Goal: Transaction & Acquisition: Purchase product/service

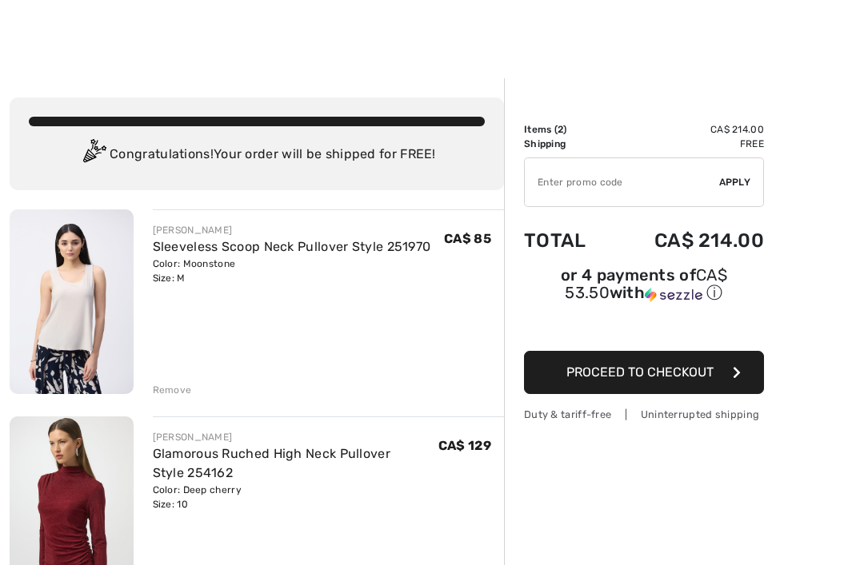
scroll to position [50, 0]
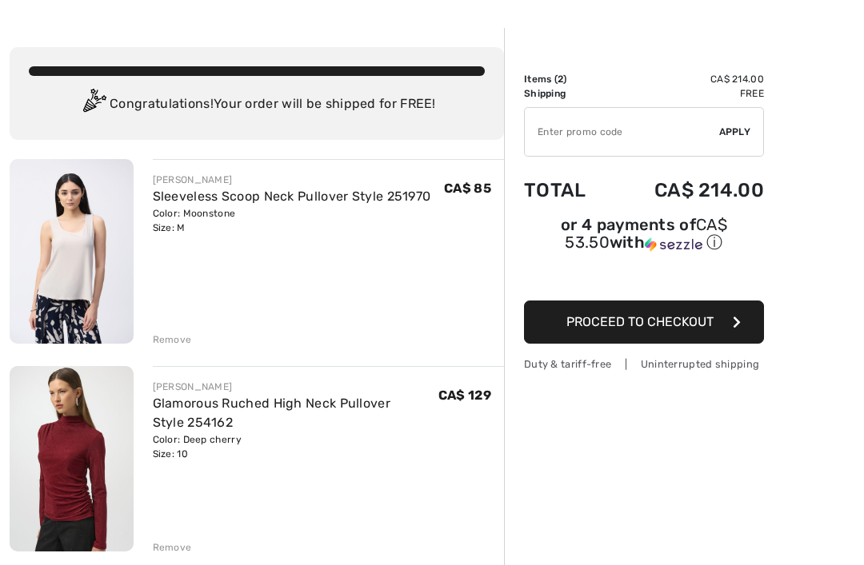
click at [177, 338] on div "Remove" at bounding box center [172, 340] width 39 height 14
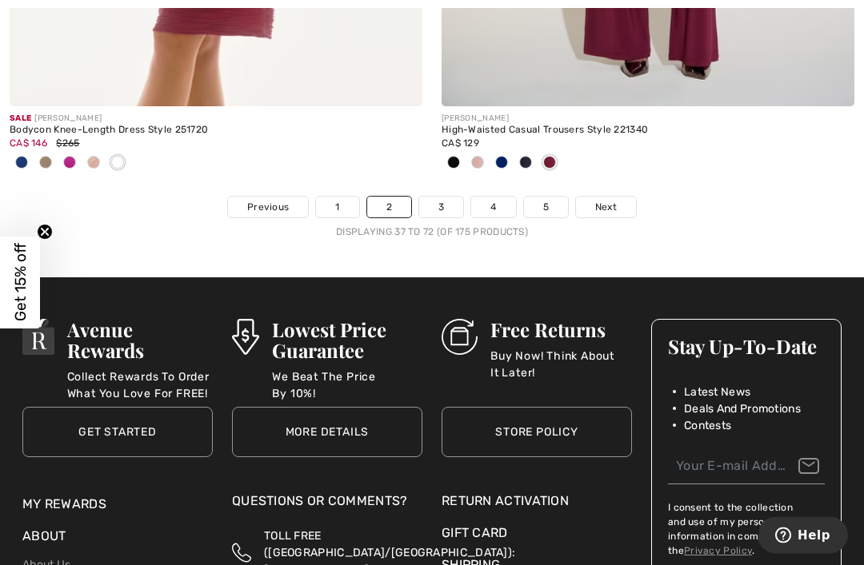
scroll to position [13123, 0]
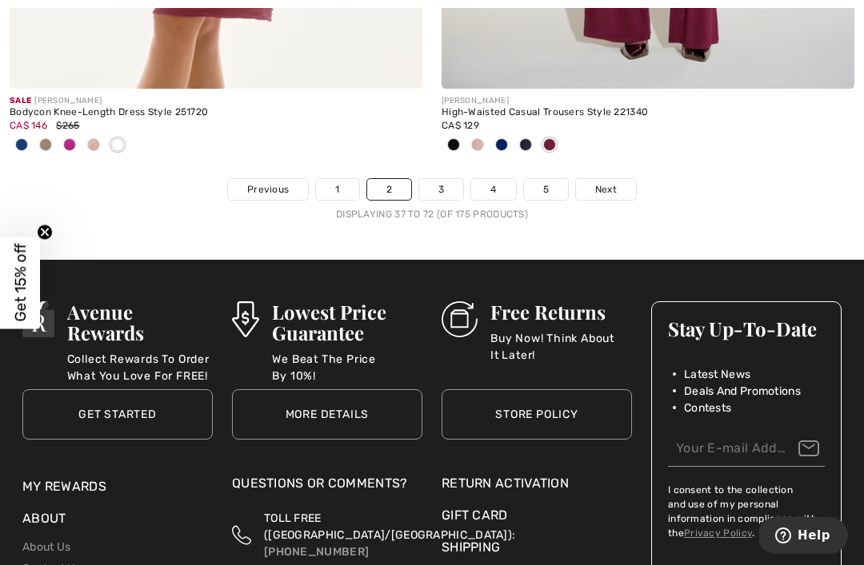
click at [441, 185] on link "3" at bounding box center [441, 189] width 44 height 21
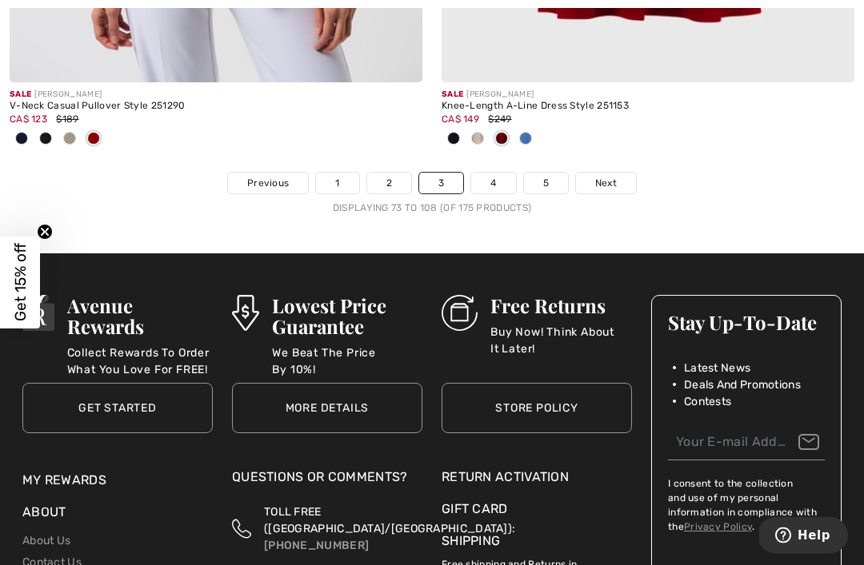
scroll to position [13077, 0]
click at [492, 181] on link "4" at bounding box center [493, 183] width 44 height 21
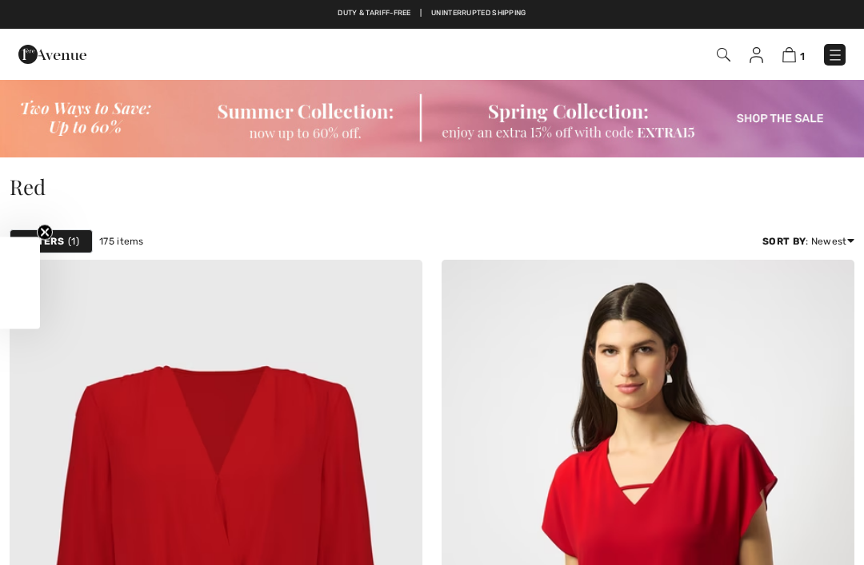
checkbox input "true"
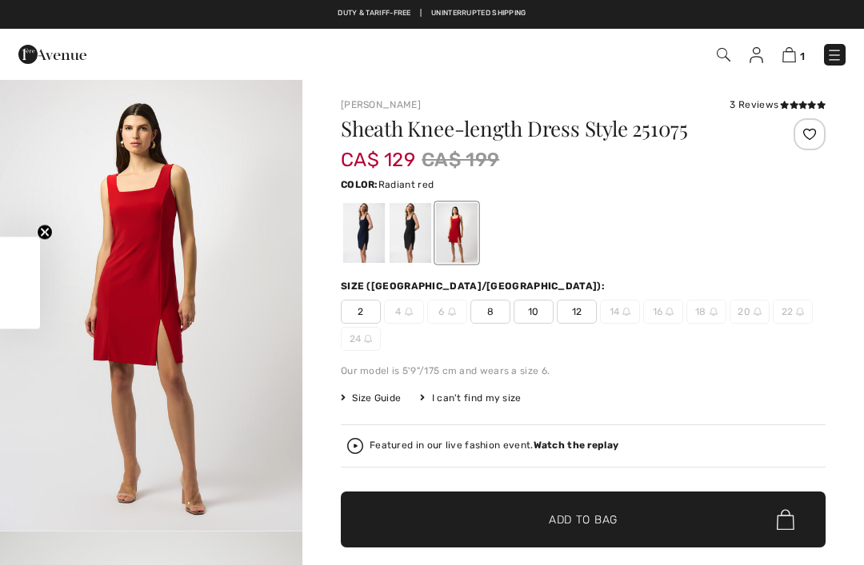
checkbox input "true"
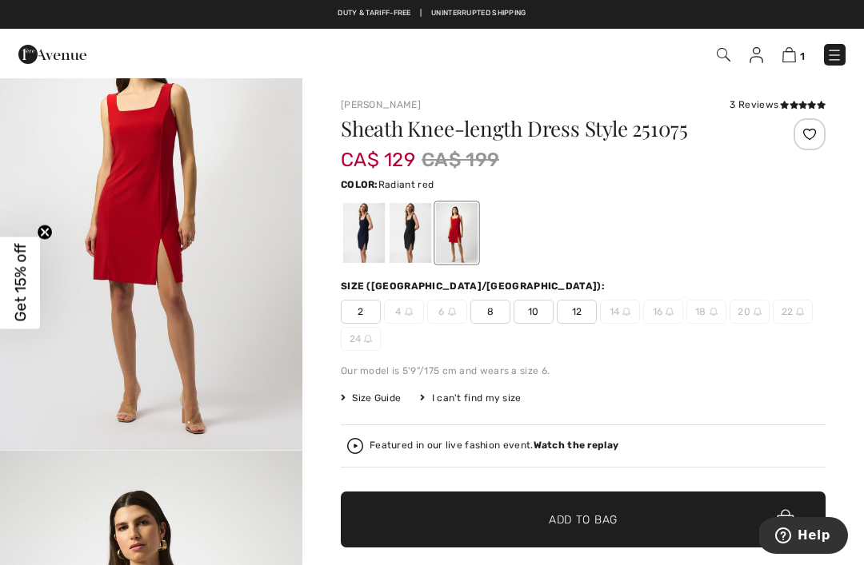
scroll to position [82, 0]
click at [372, 225] on div at bounding box center [364, 233] width 42 height 60
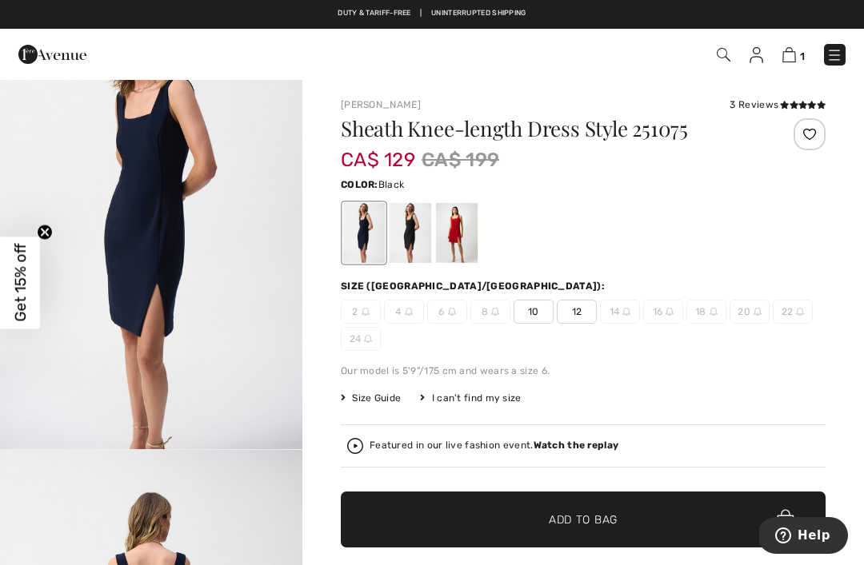
click at [410, 219] on div at bounding box center [410, 233] width 42 height 60
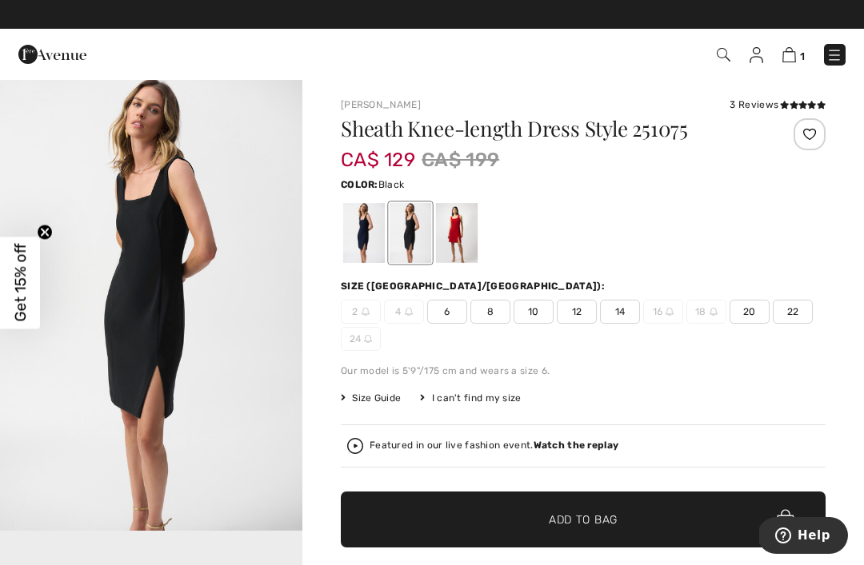
scroll to position [0, 0]
click at [461, 226] on div at bounding box center [457, 233] width 42 height 60
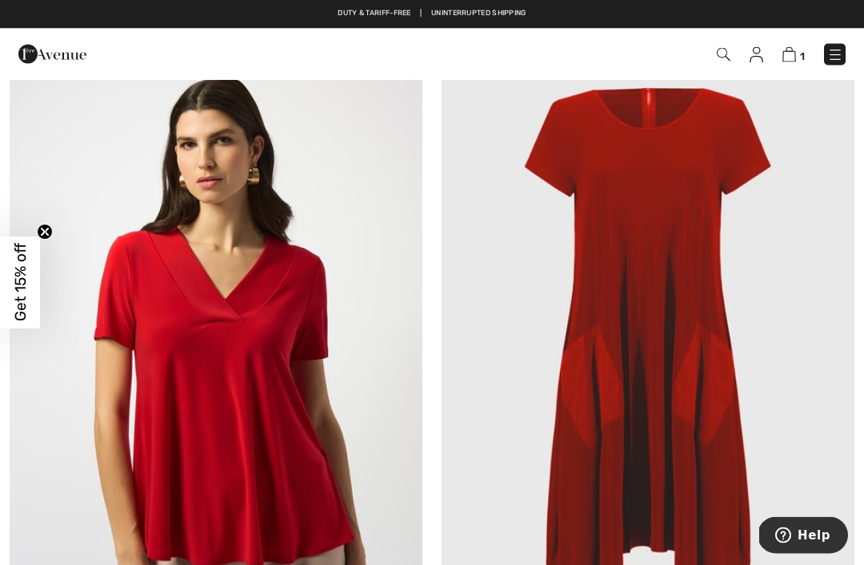
scroll to position [2341, 0]
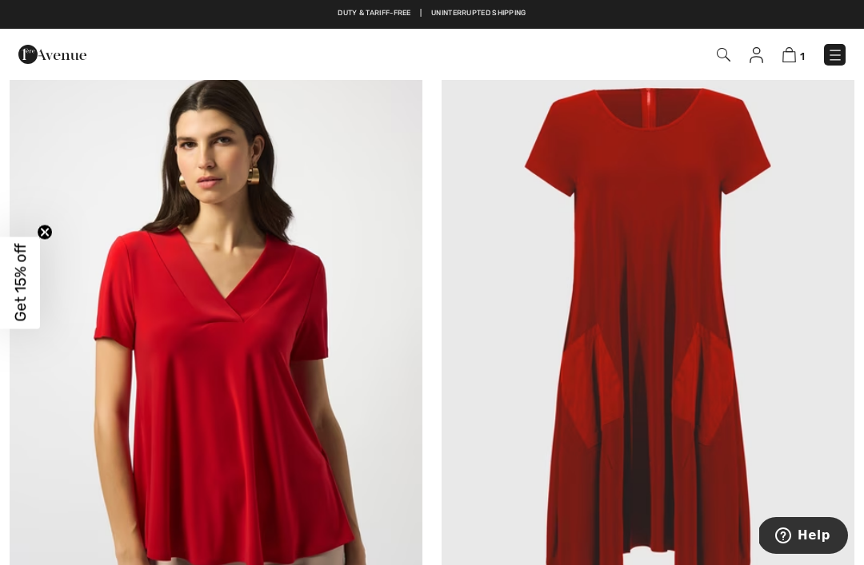
click at [711, 220] on img at bounding box center [647, 353] width 413 height 619
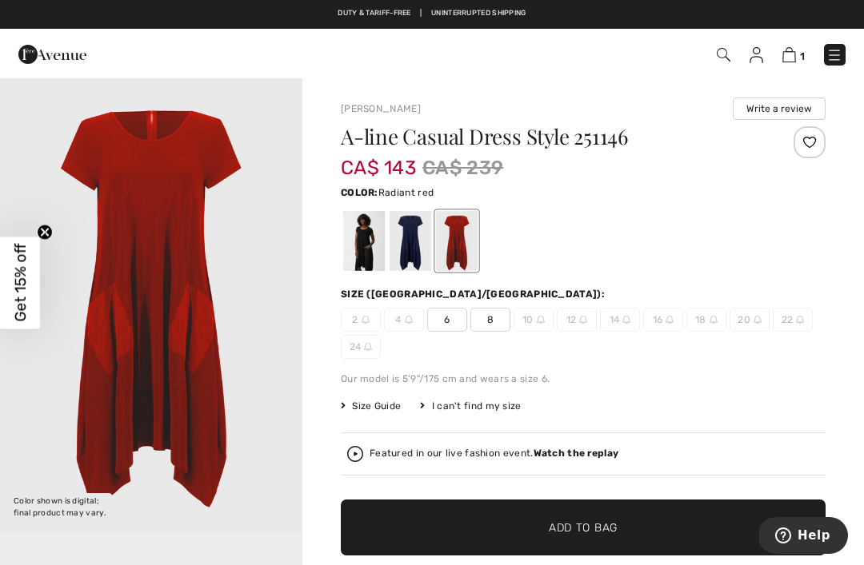
scroll to position [81, 0]
click at [413, 238] on div at bounding box center [410, 241] width 42 height 60
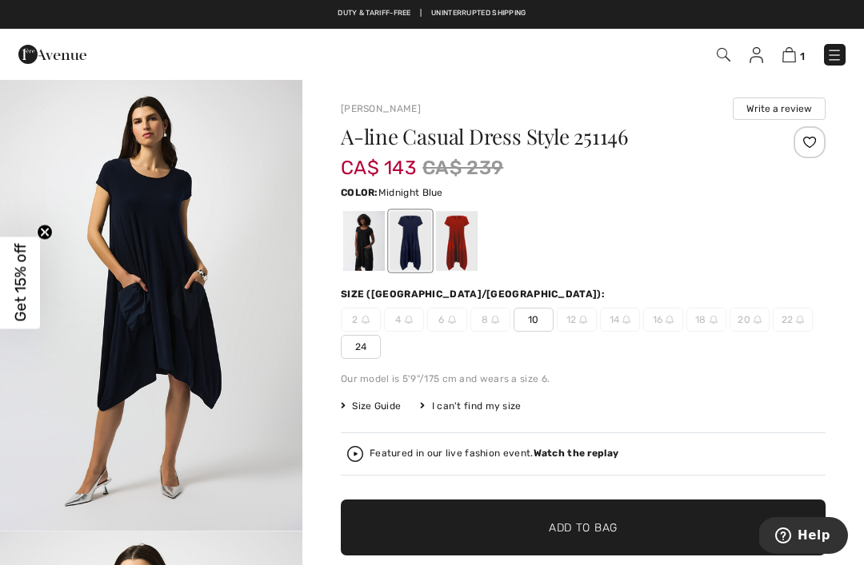
scroll to position [21, 0]
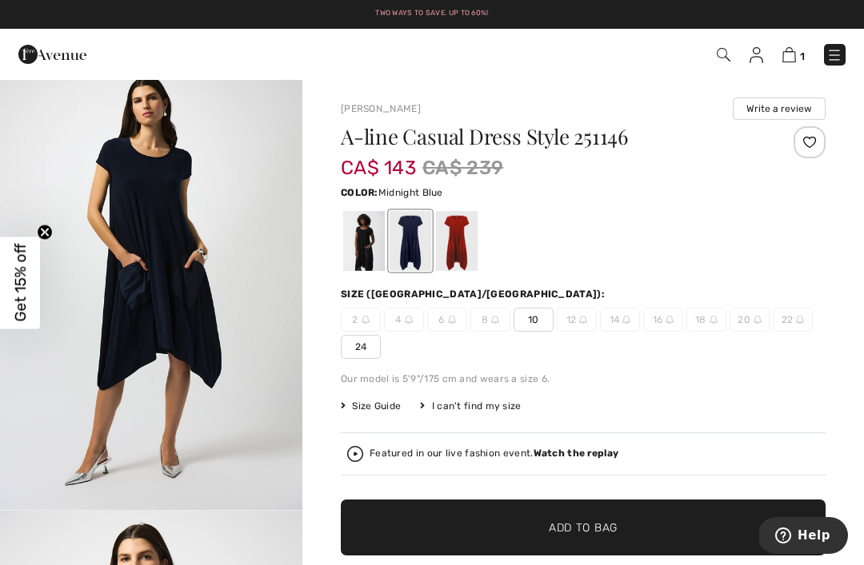
click at [361, 234] on div at bounding box center [364, 241] width 42 height 60
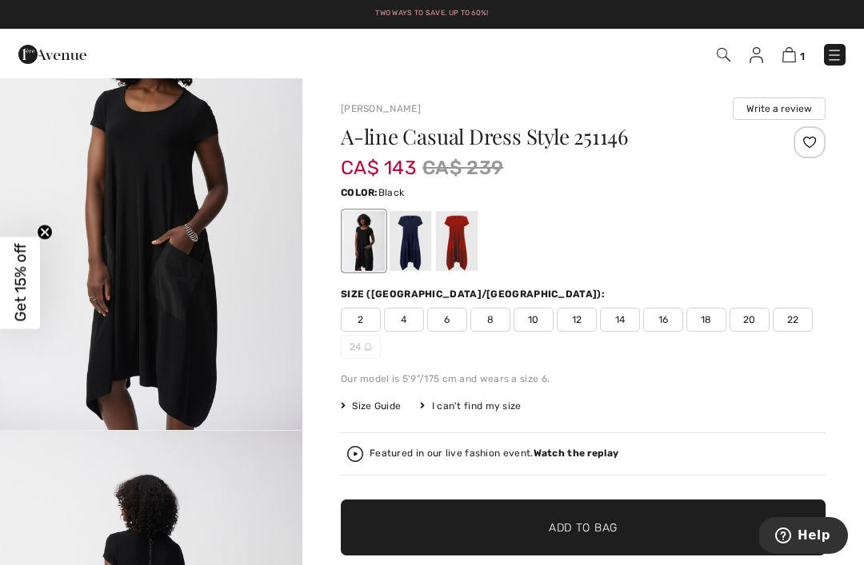
scroll to position [100, 0]
click at [421, 237] on div at bounding box center [410, 241] width 42 height 60
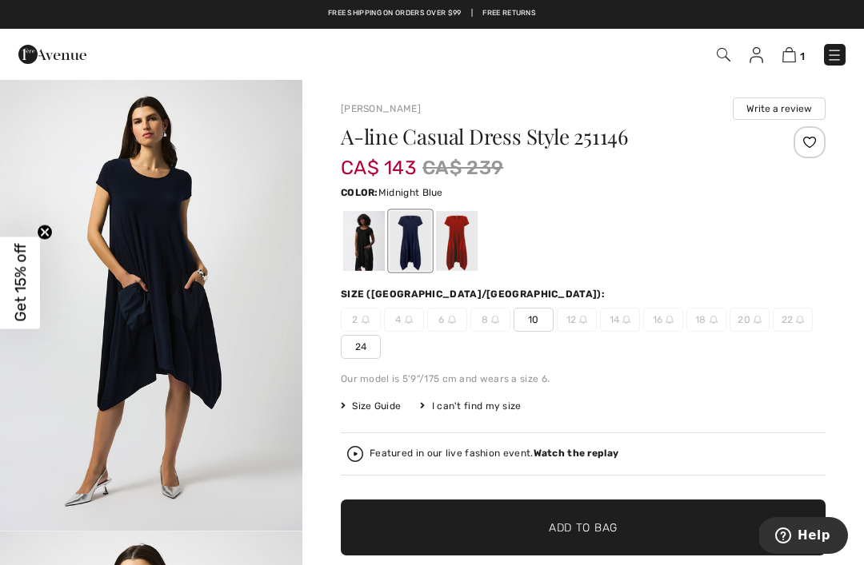
scroll to position [9, 0]
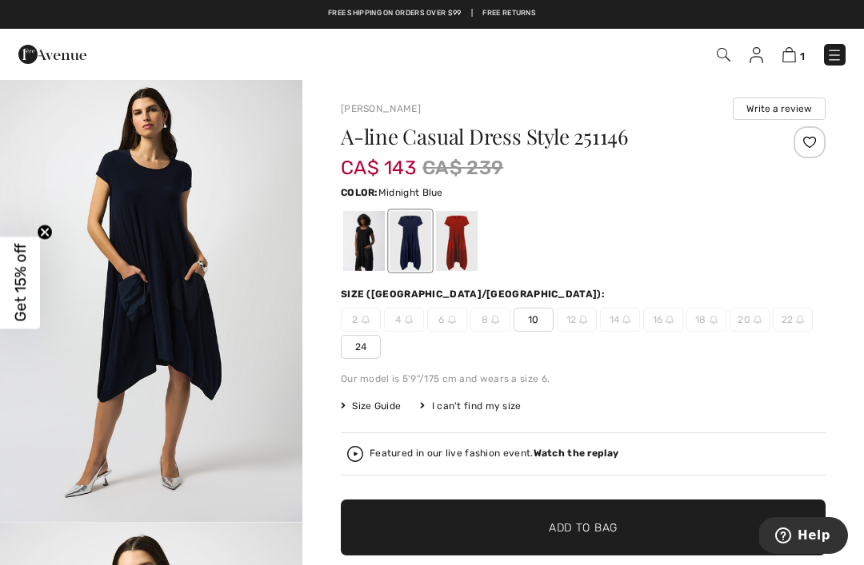
click at [462, 228] on div at bounding box center [457, 241] width 42 height 60
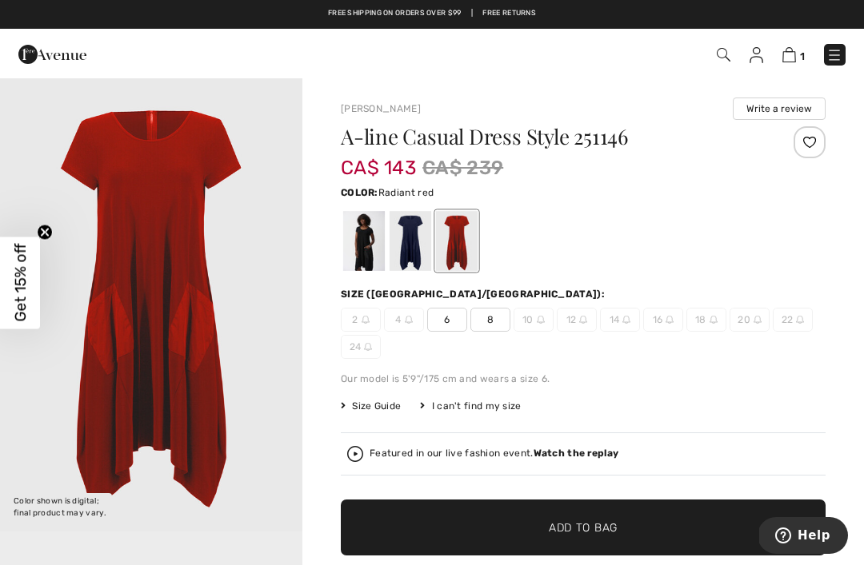
scroll to position [11, 0]
click at [413, 234] on div at bounding box center [410, 241] width 42 height 60
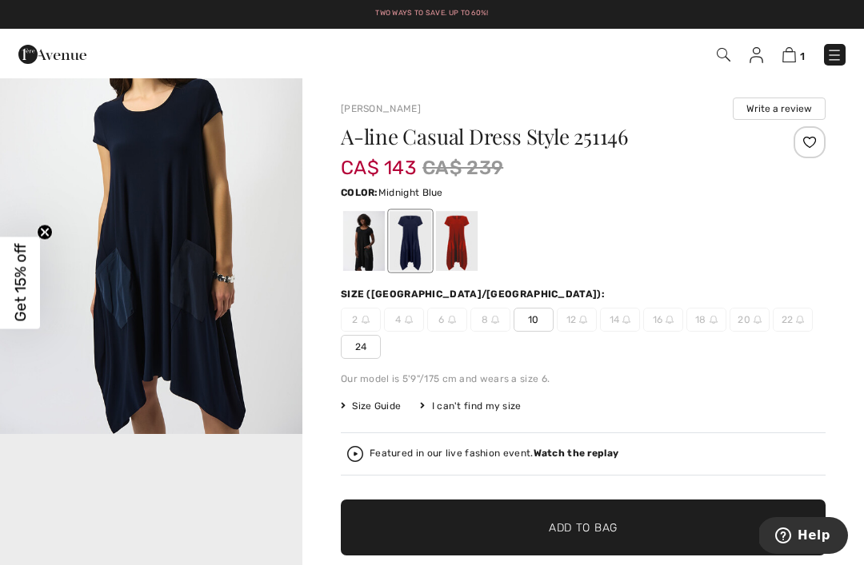
scroll to position [549, 0]
click at [363, 231] on div at bounding box center [364, 241] width 42 height 60
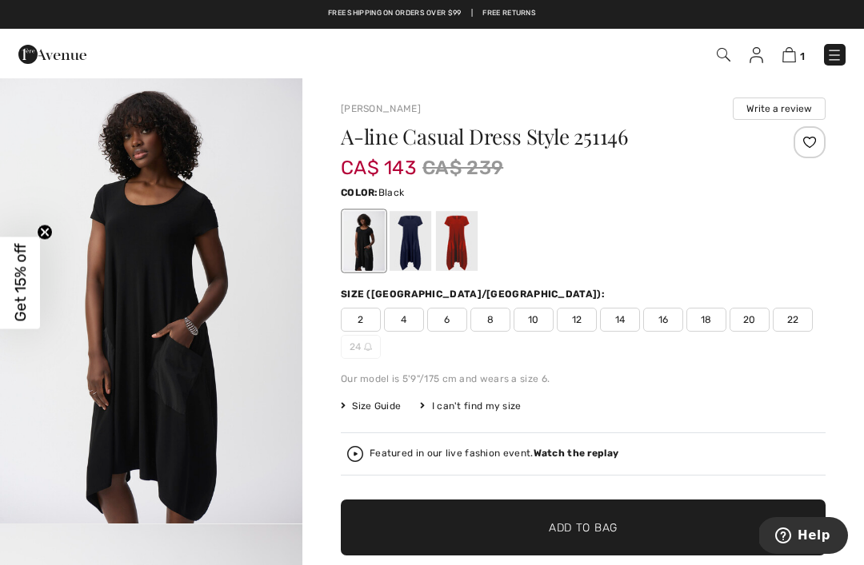
scroll to position [0, 0]
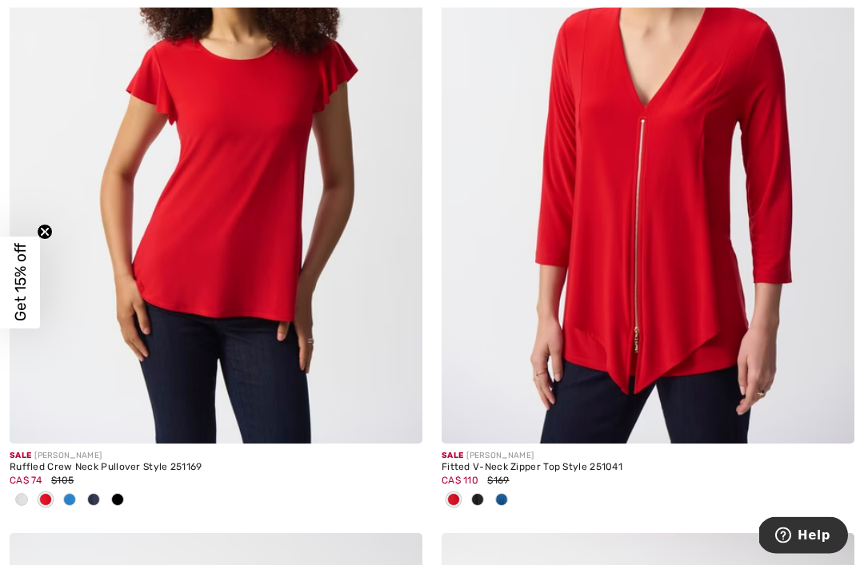
scroll to position [4823, 0]
click at [122, 241] on img at bounding box center [216, 134] width 413 height 619
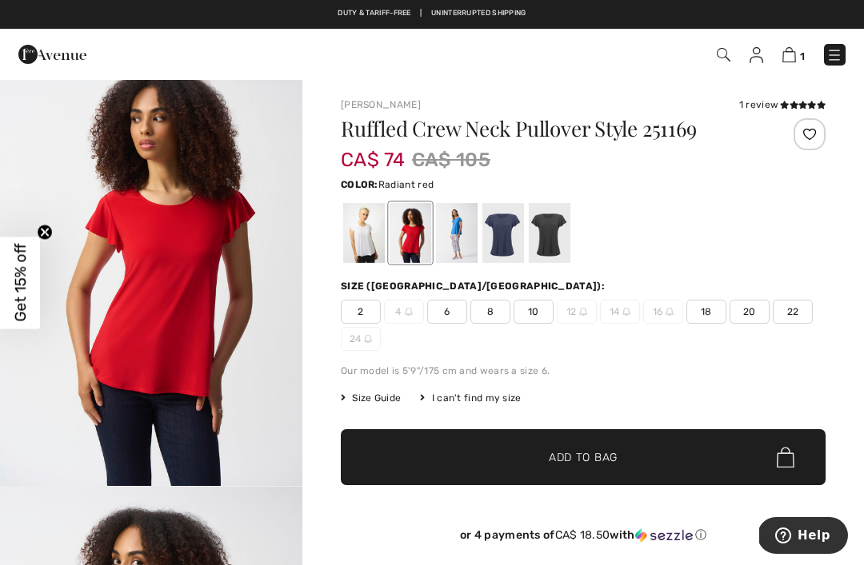
click at [547, 234] on div at bounding box center [550, 233] width 42 height 60
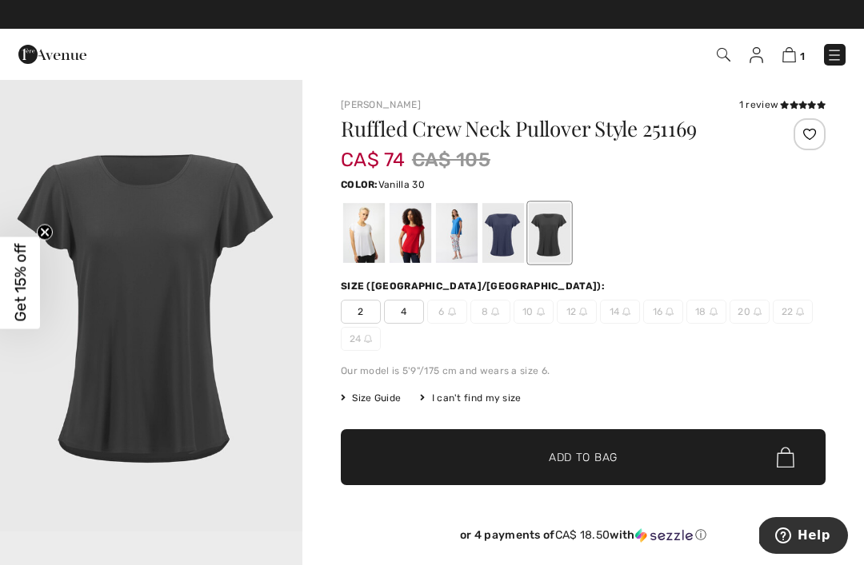
click at [360, 233] on div at bounding box center [364, 233] width 42 height 60
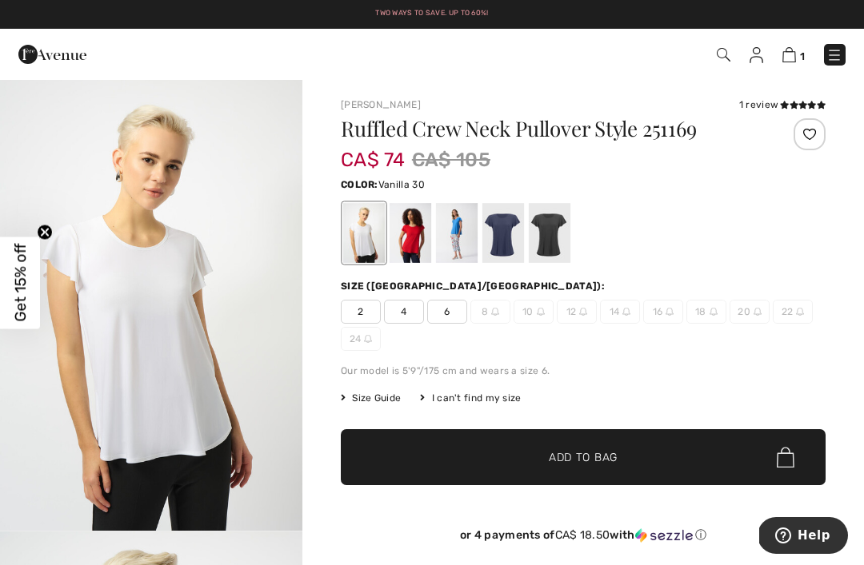
click at [413, 230] on div at bounding box center [410, 233] width 42 height 60
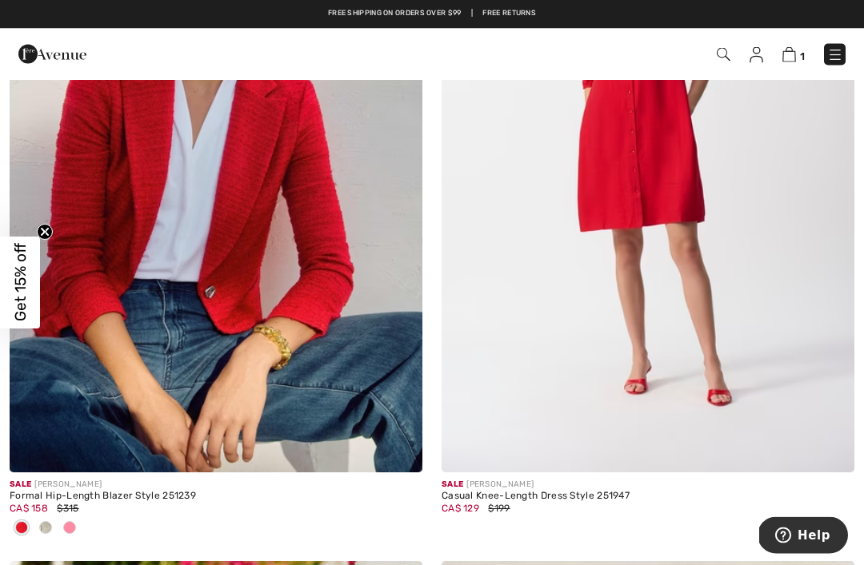
scroll to position [6211, 0]
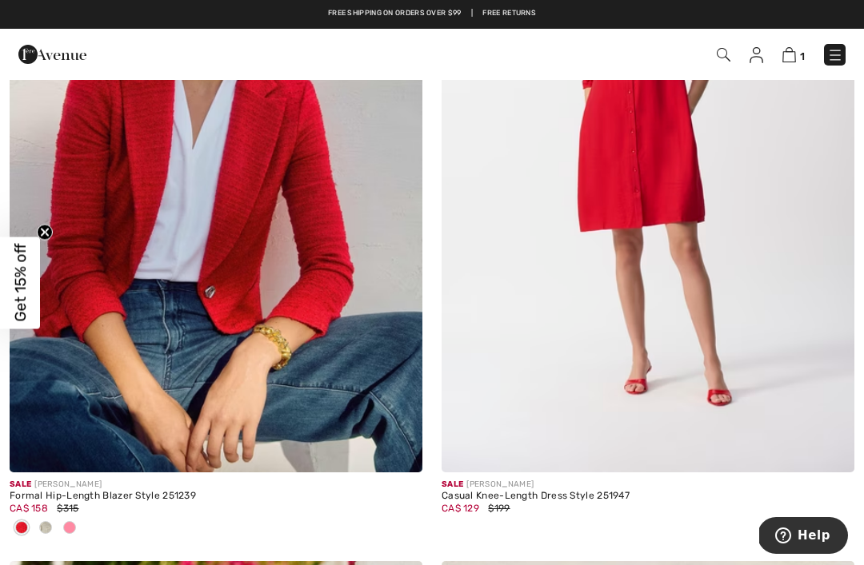
click at [140, 223] on img at bounding box center [216, 163] width 413 height 619
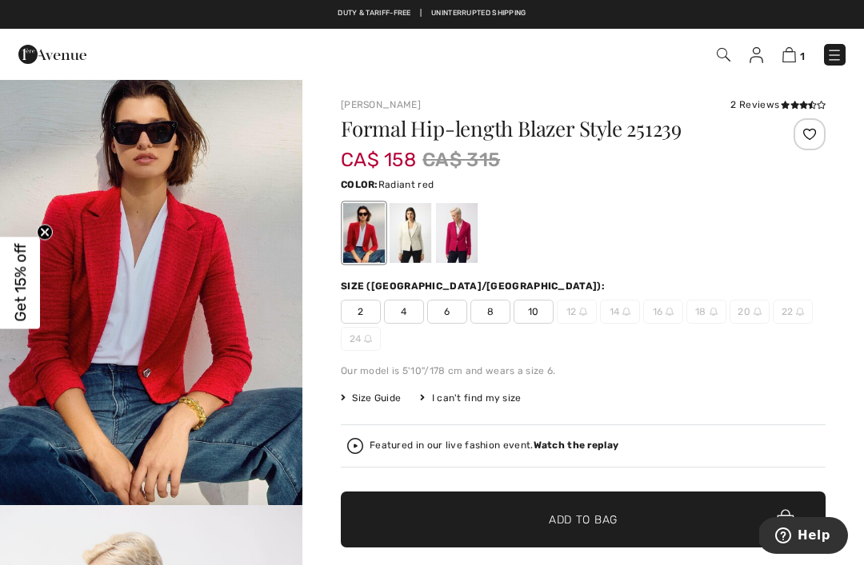
scroll to position [28, 0]
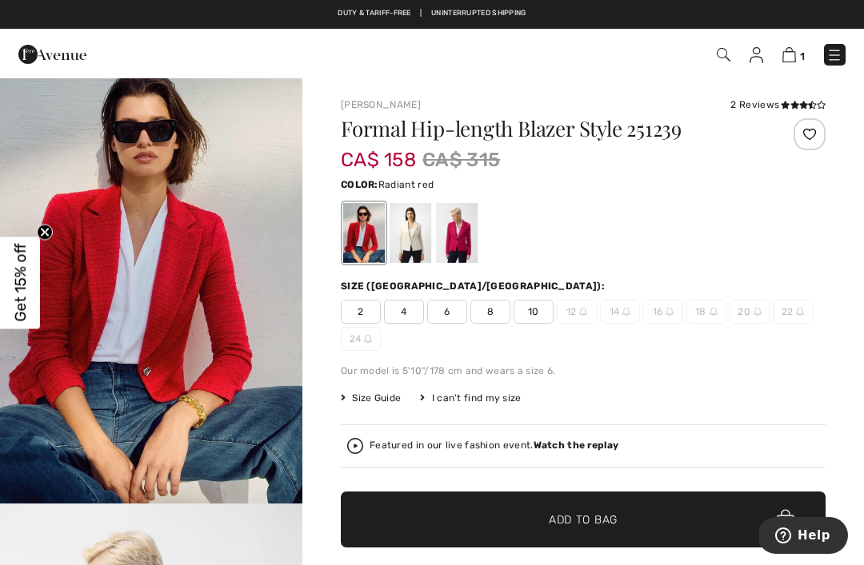
click at [412, 238] on div at bounding box center [410, 233] width 42 height 60
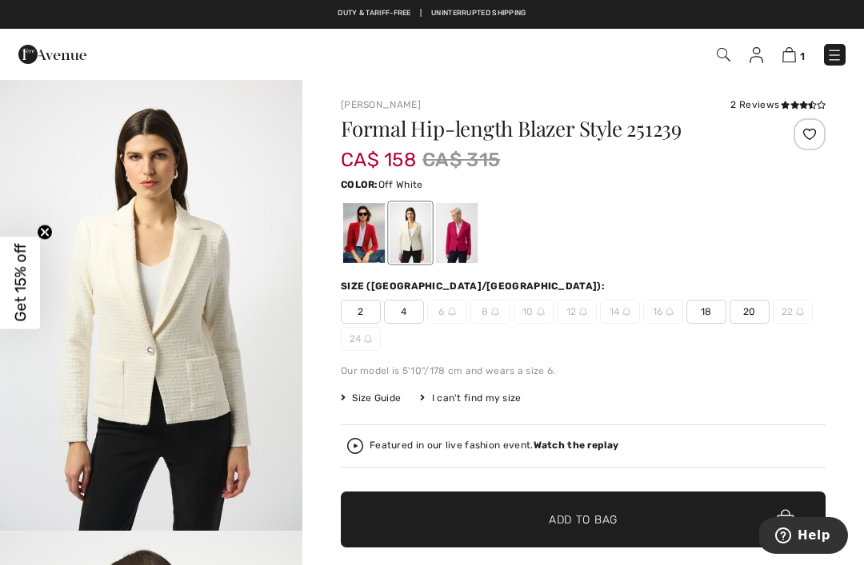
scroll to position [0, 0]
click at [462, 225] on div at bounding box center [457, 233] width 42 height 60
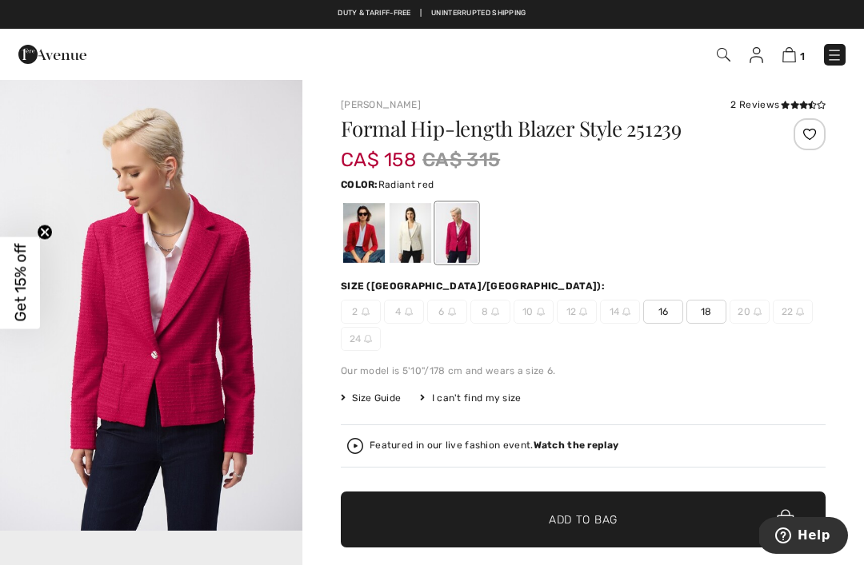
click at [364, 234] on div at bounding box center [364, 233] width 42 height 60
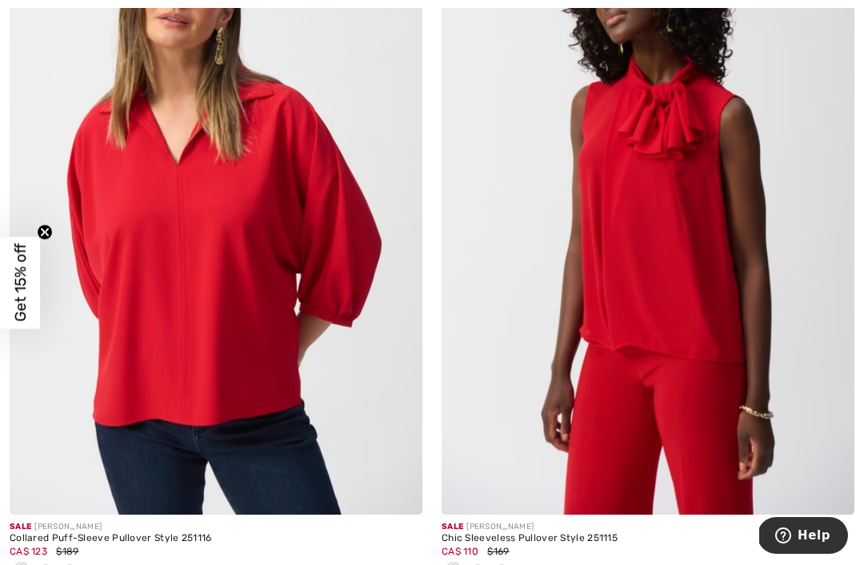
scroll to position [8294, 0]
click at [714, 207] on img at bounding box center [647, 204] width 413 height 619
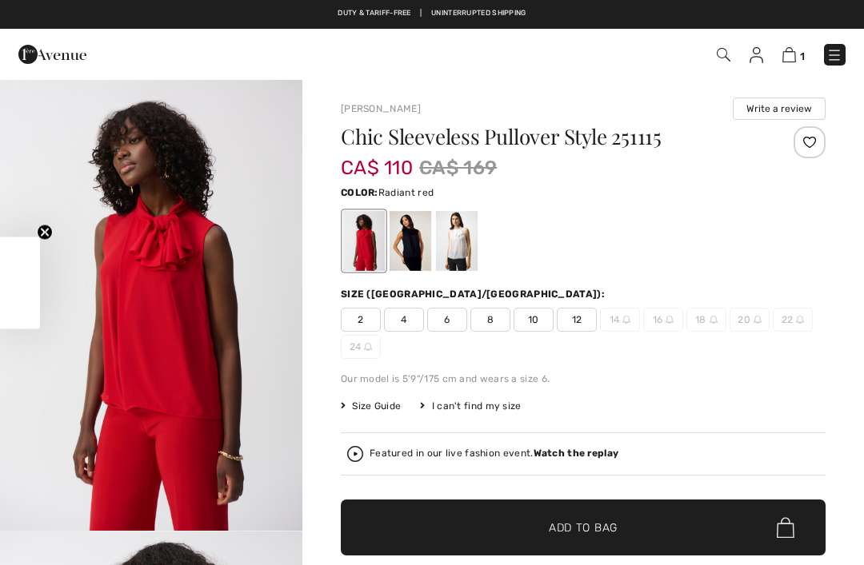
checkbox input "true"
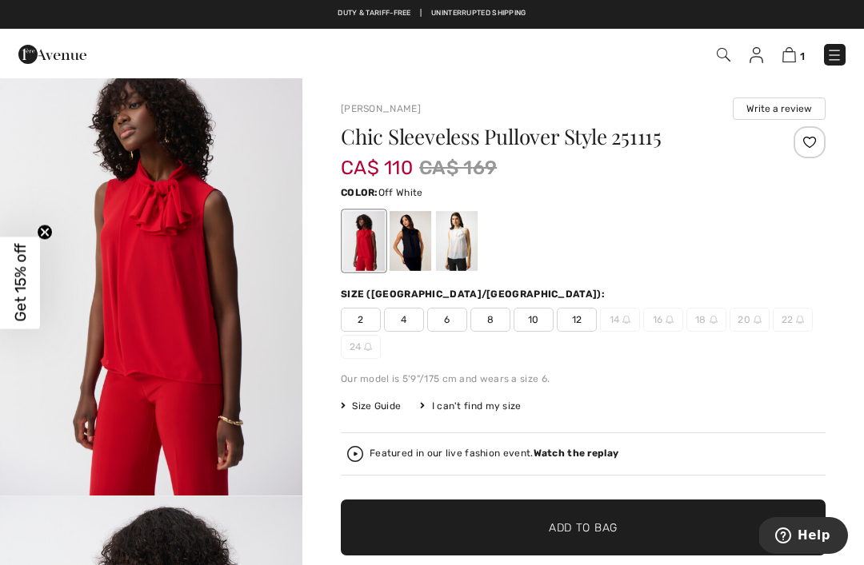
click at [458, 242] on div at bounding box center [457, 241] width 42 height 60
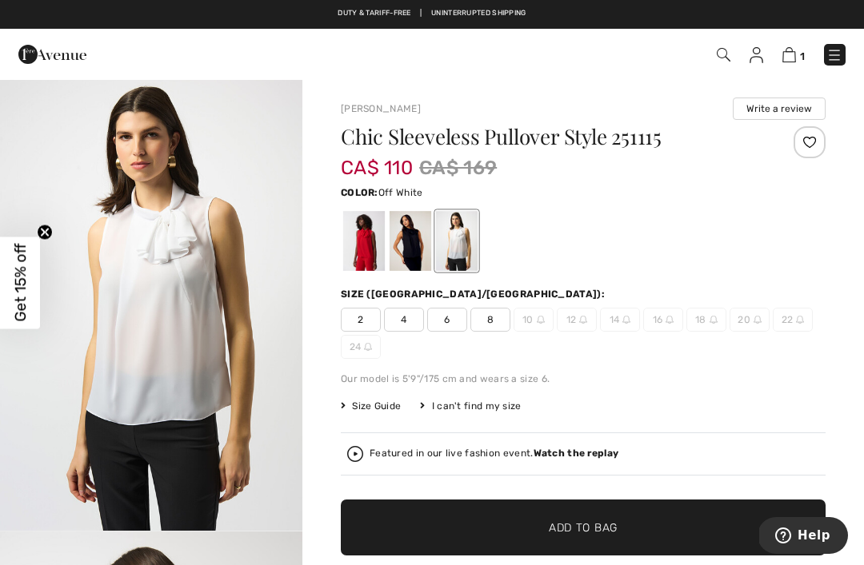
click at [409, 244] on div at bounding box center [410, 241] width 42 height 60
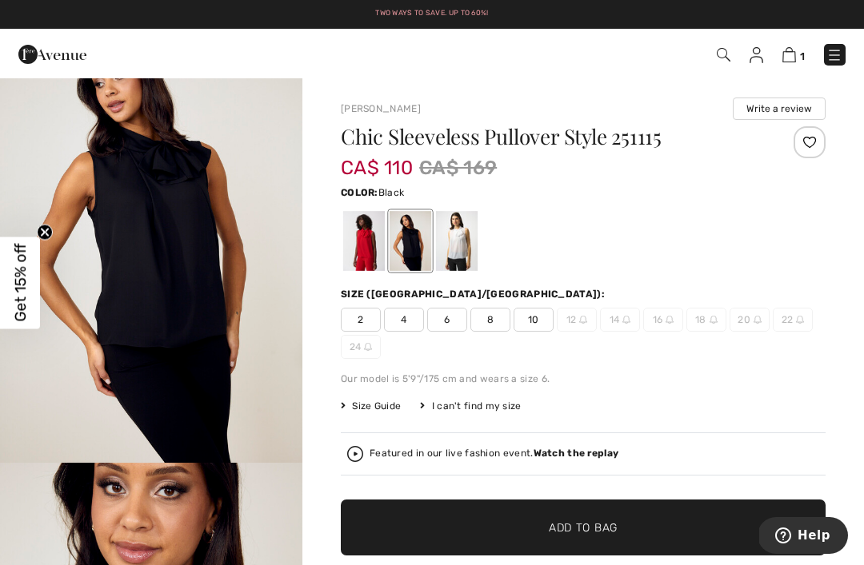
scroll to position [70, 0]
click at [368, 235] on div at bounding box center [364, 241] width 42 height 60
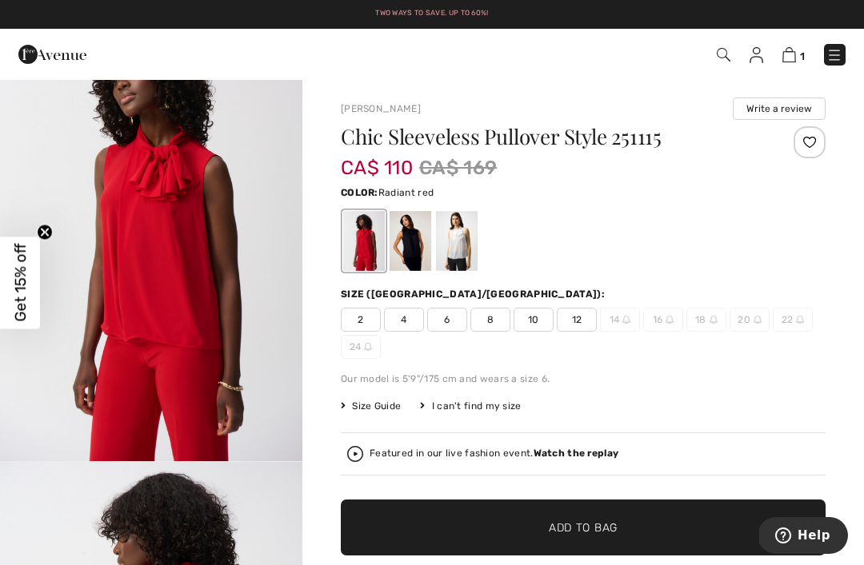
scroll to position [0, 0]
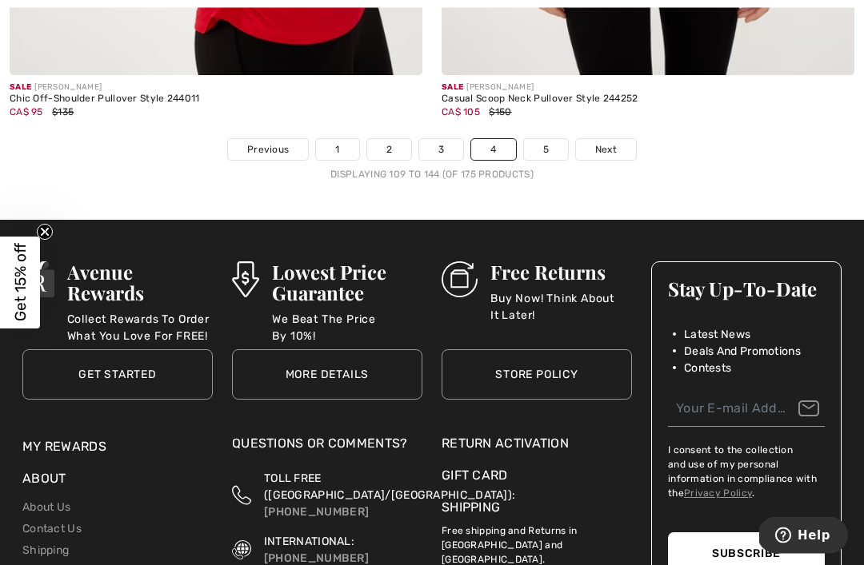
scroll to position [13163, 0]
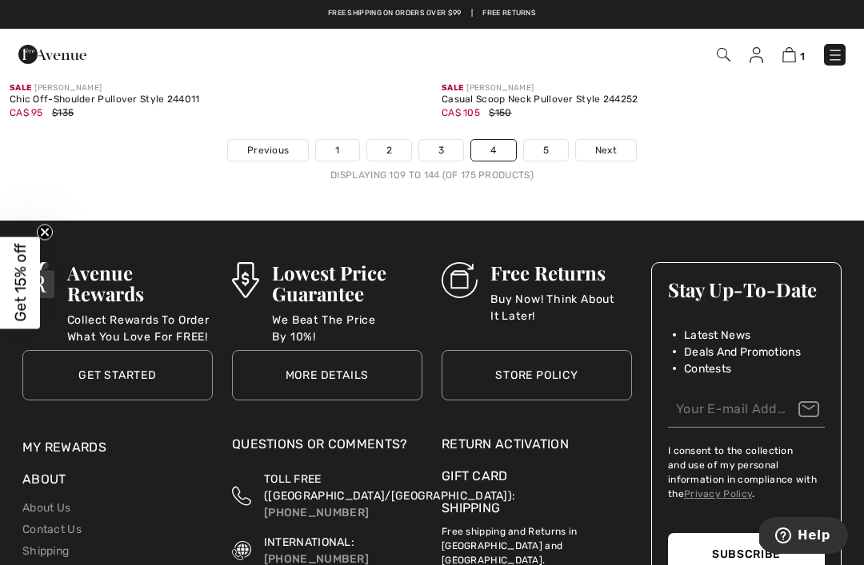
click at [536, 142] on link "5" at bounding box center [546, 150] width 44 height 21
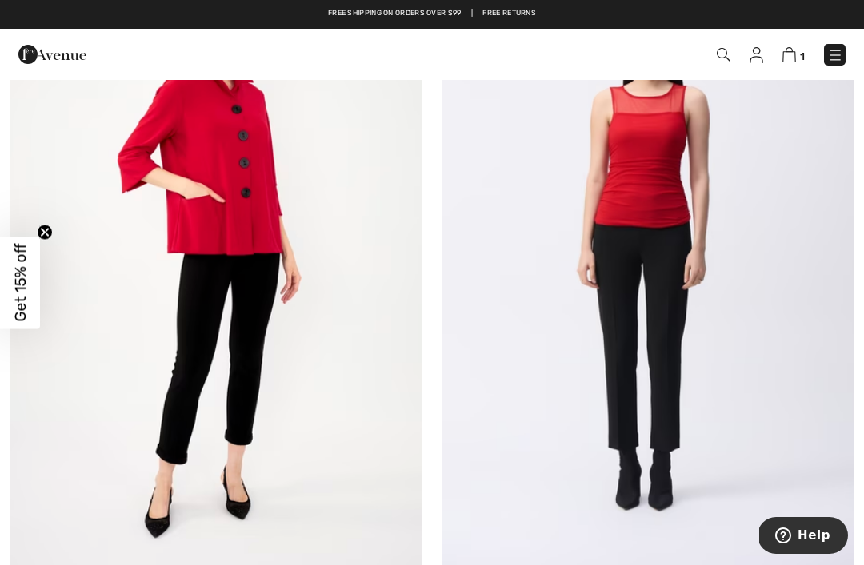
scroll to position [1720, 0]
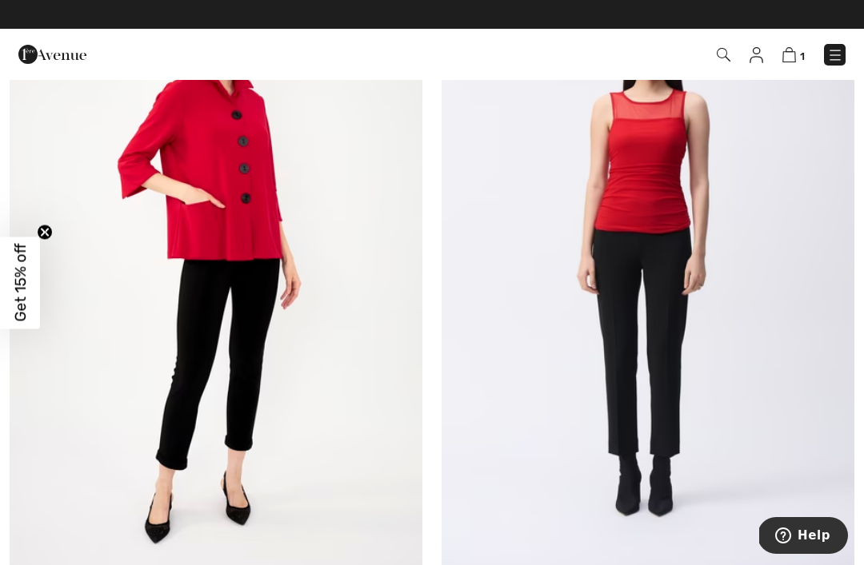
click at [683, 211] on img at bounding box center [647, 267] width 413 height 619
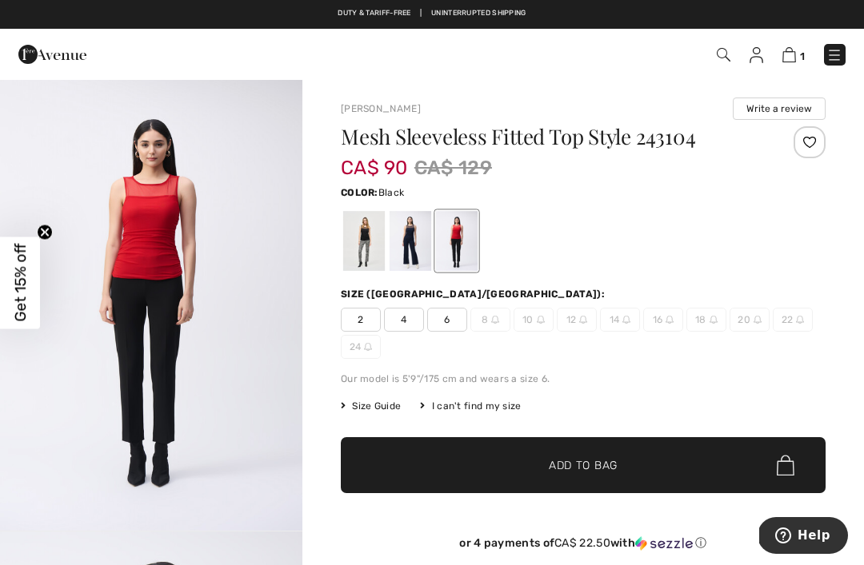
click at [358, 231] on div at bounding box center [364, 241] width 42 height 60
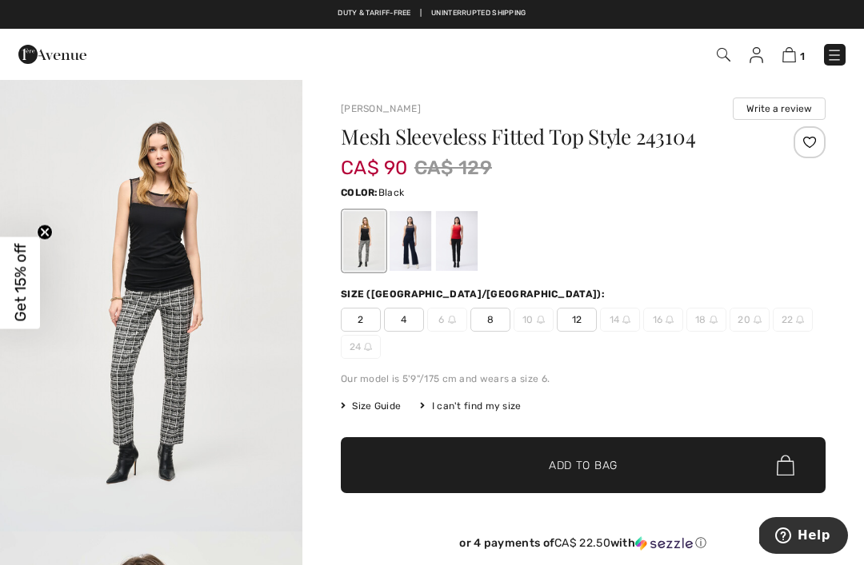
click at [413, 237] on div at bounding box center [410, 241] width 42 height 60
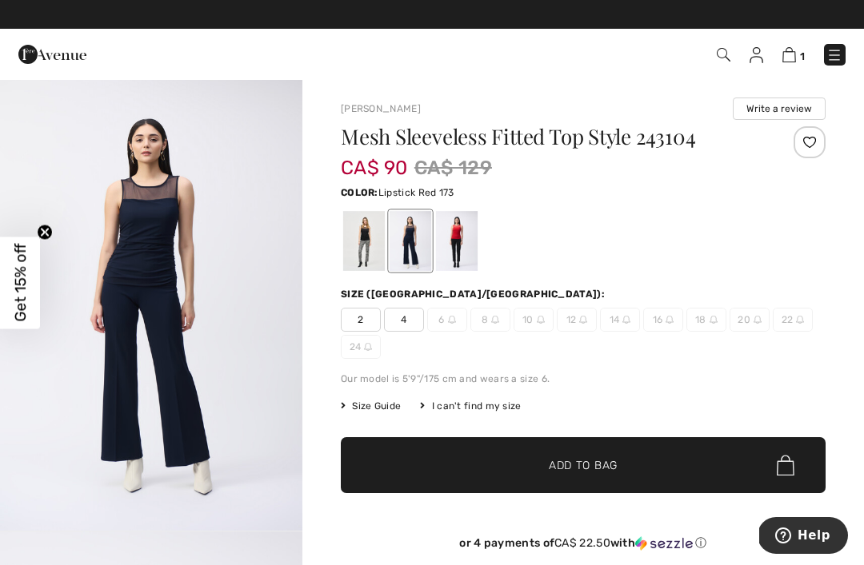
click at [469, 220] on div at bounding box center [457, 241] width 42 height 60
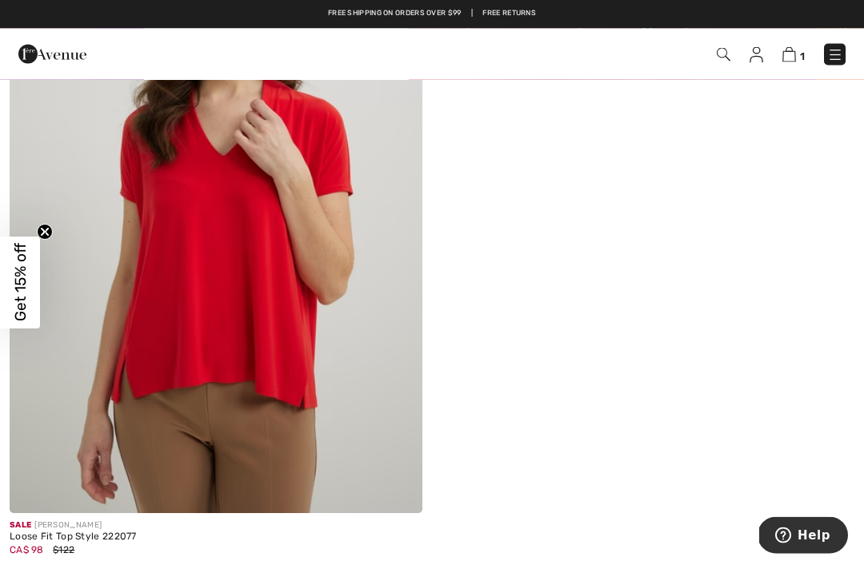
scroll to position [11282, 0]
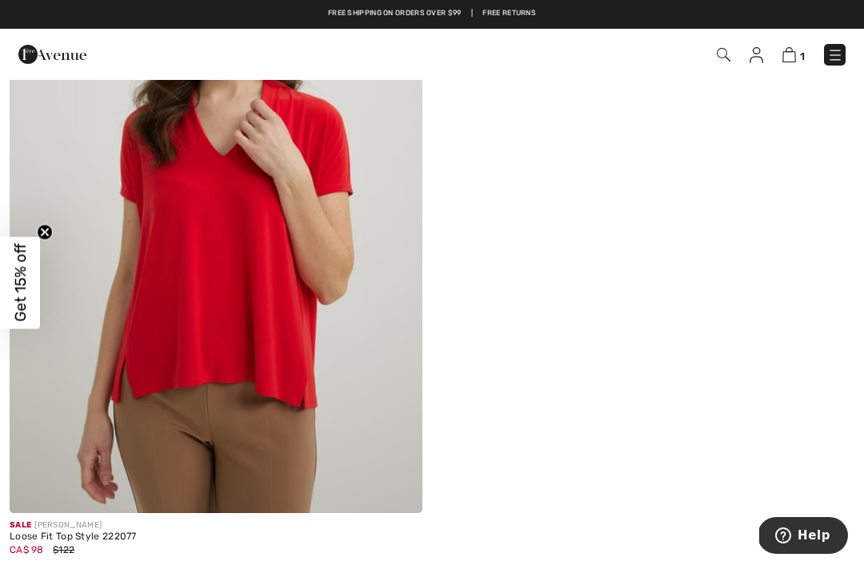
click at [797, 47] on link "1" at bounding box center [793, 54] width 22 height 19
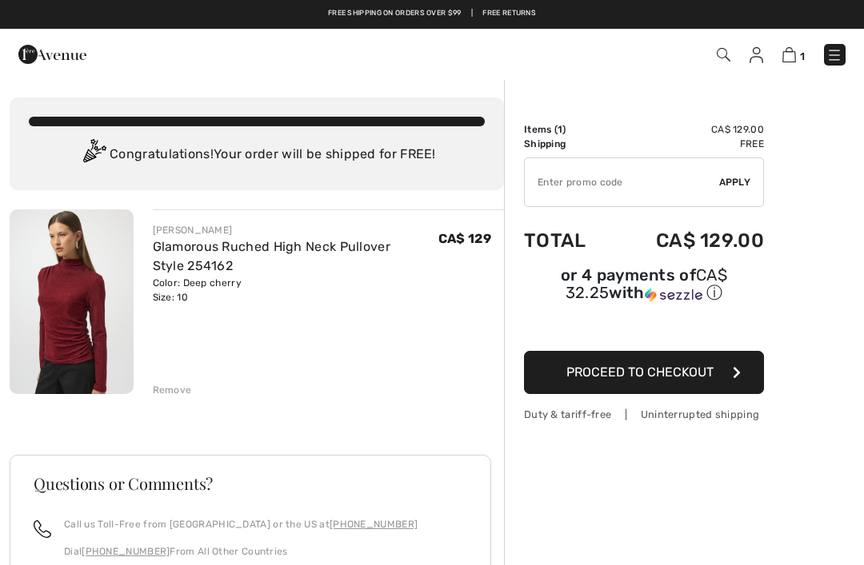
click at [719, 55] on img at bounding box center [724, 55] width 14 height 14
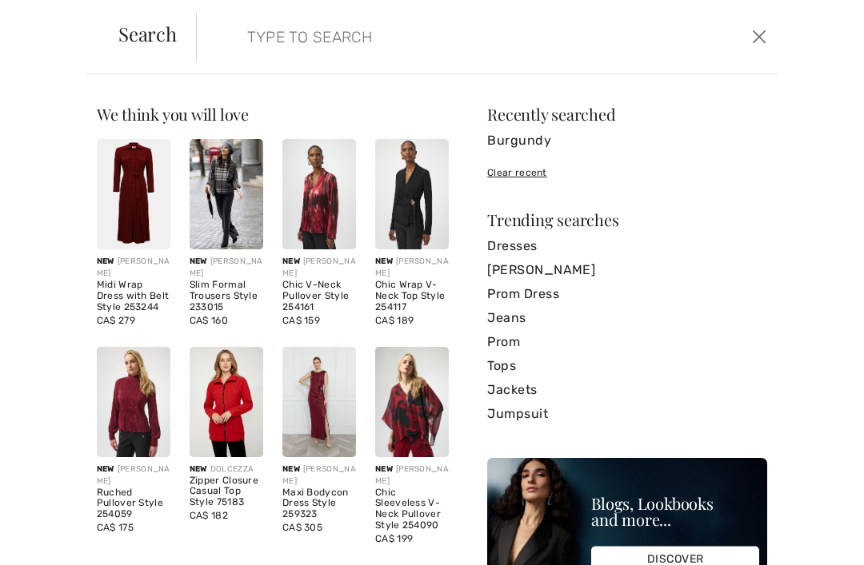
click at [321, 46] on input "search" at bounding box center [427, 37] width 385 height 48
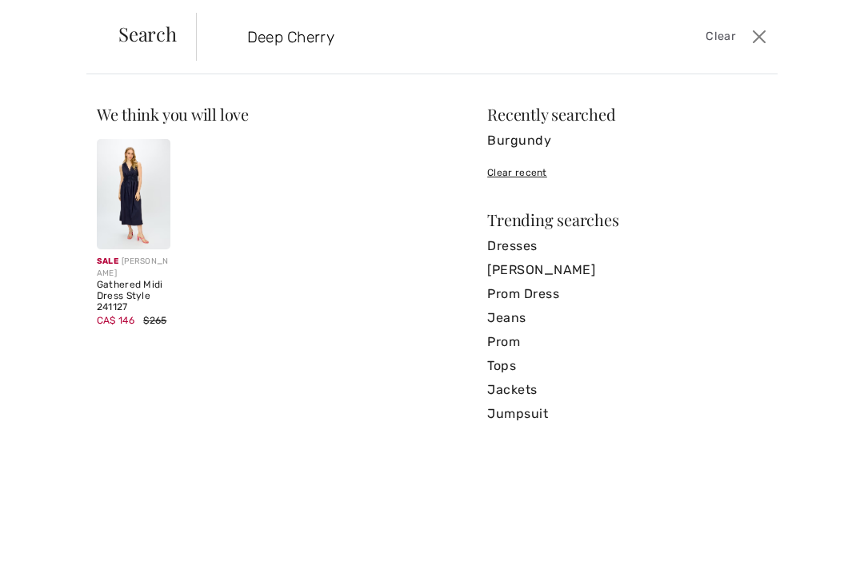
type input "Deep Cherry"
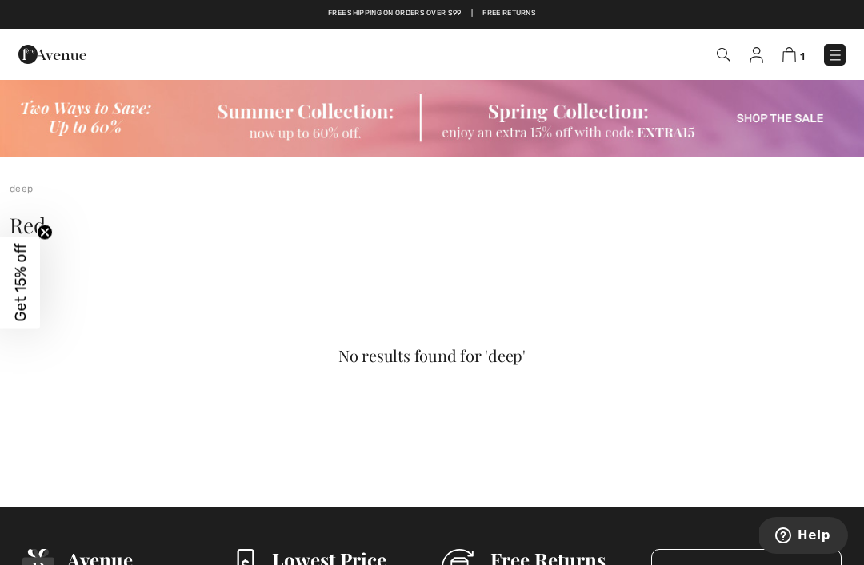
click at [721, 44] on span "1" at bounding box center [609, 55] width 473 height 22
click at [717, 60] on img at bounding box center [724, 55] width 14 height 14
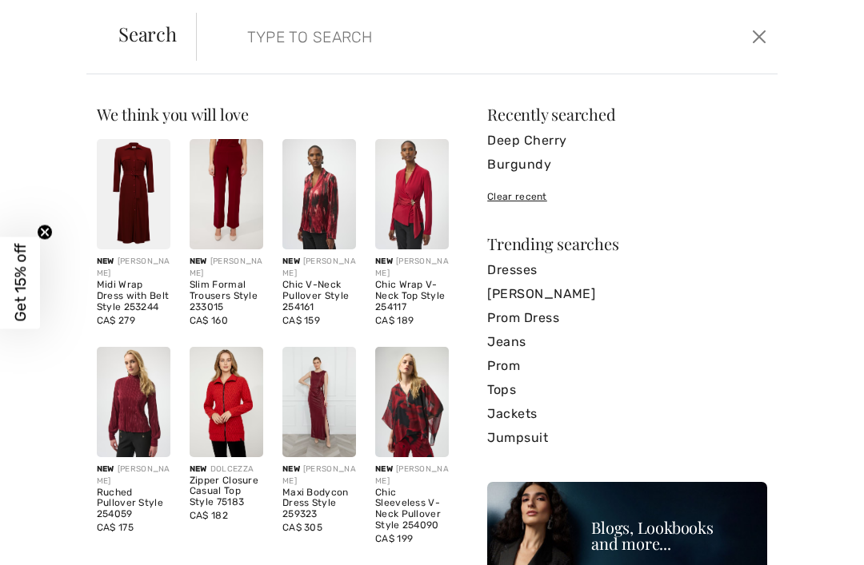
click at [304, 41] on input "search" at bounding box center [427, 37] width 385 height 48
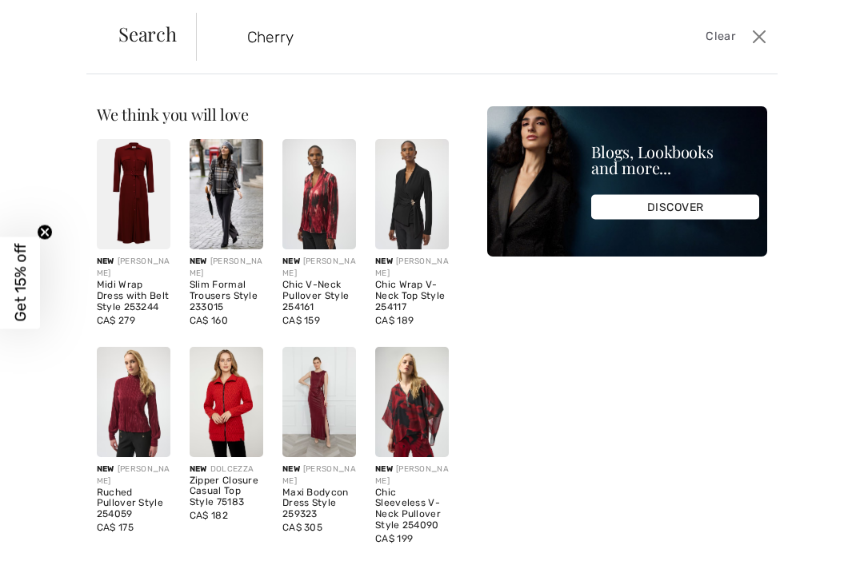
type input "Cherry"
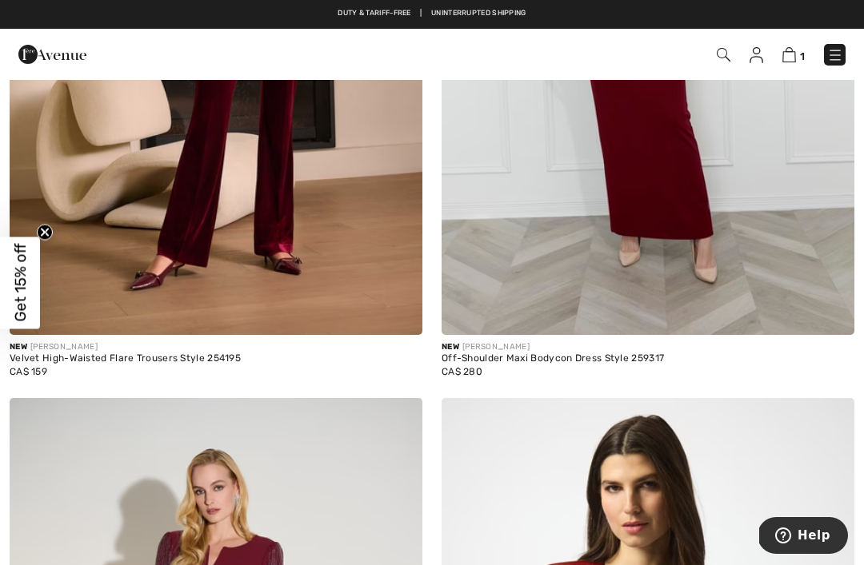
scroll to position [6976, 0]
